Goal: Task Accomplishment & Management: Use online tool/utility

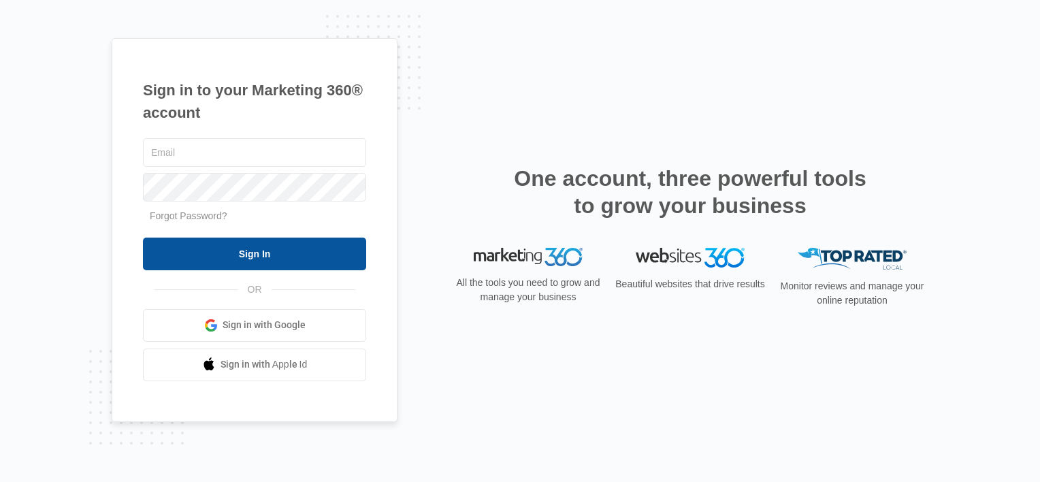
type input "[EMAIL_ADDRESS][DOMAIN_NAME]"
click at [298, 251] on input "Sign In" at bounding box center [254, 254] width 223 height 33
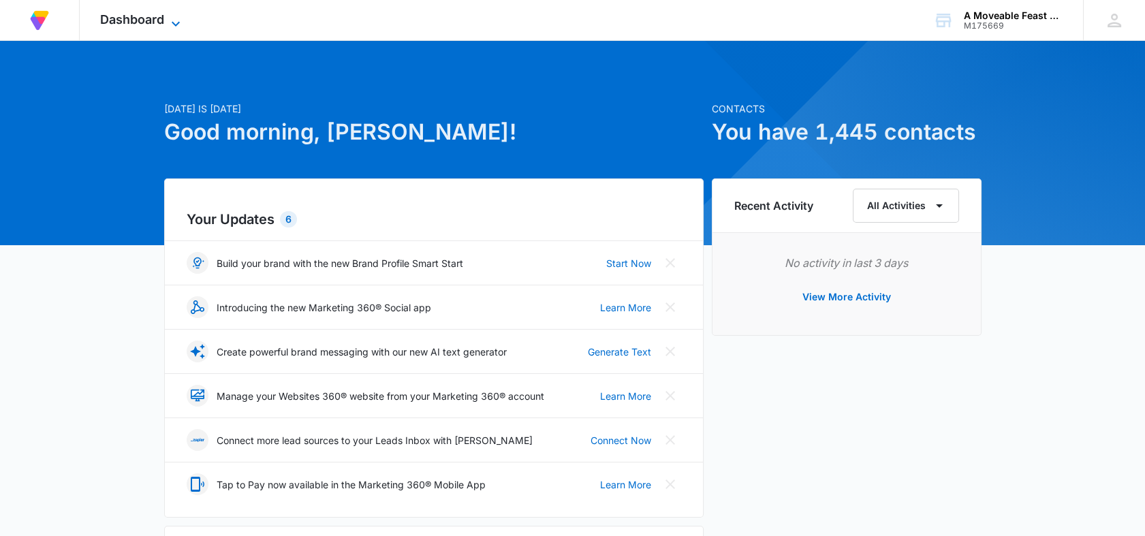
click at [180, 22] on icon at bounding box center [176, 24] width 16 height 16
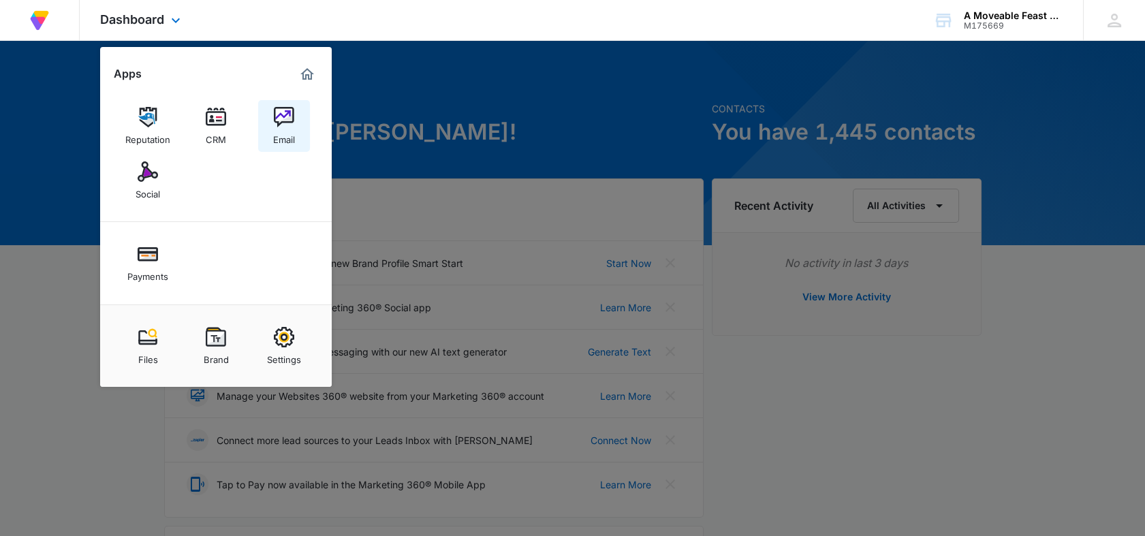
click at [288, 113] on img at bounding box center [284, 117] width 20 height 20
